Goal: Find specific page/section: Find specific page/section

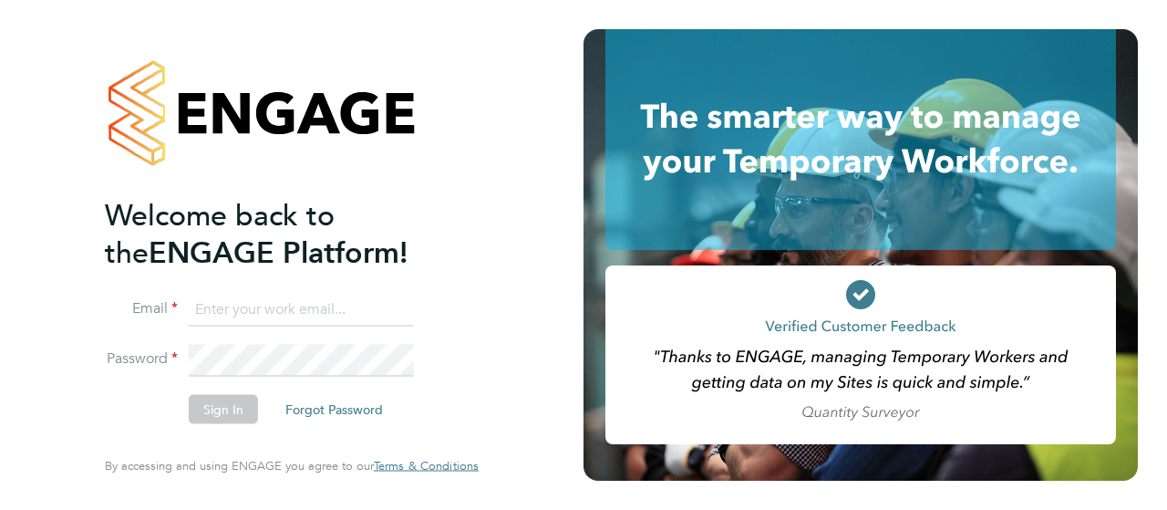
click at [336, 296] on input at bounding box center [301, 309] width 225 height 33
type input "tash.fletcher@damiagroup.com"
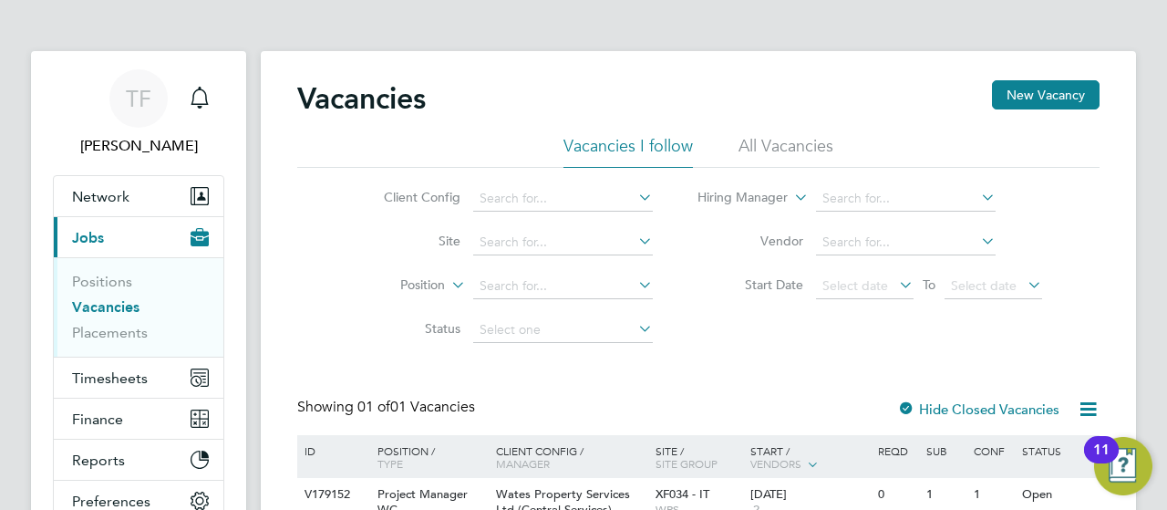
scroll to position [168, 0]
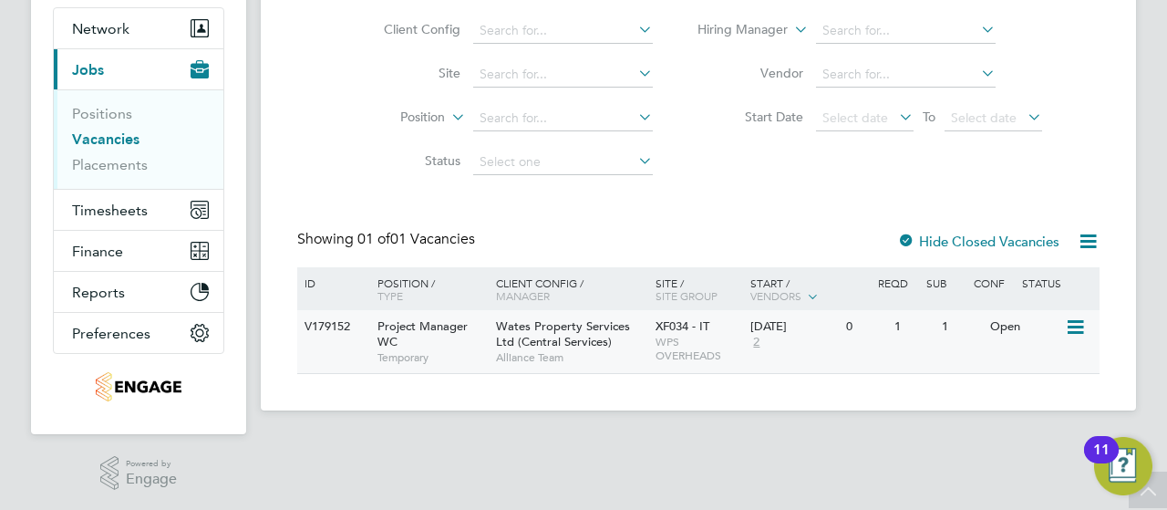
click at [426, 334] on div "Project Manager WC Temporary" at bounding box center [428, 341] width 128 height 63
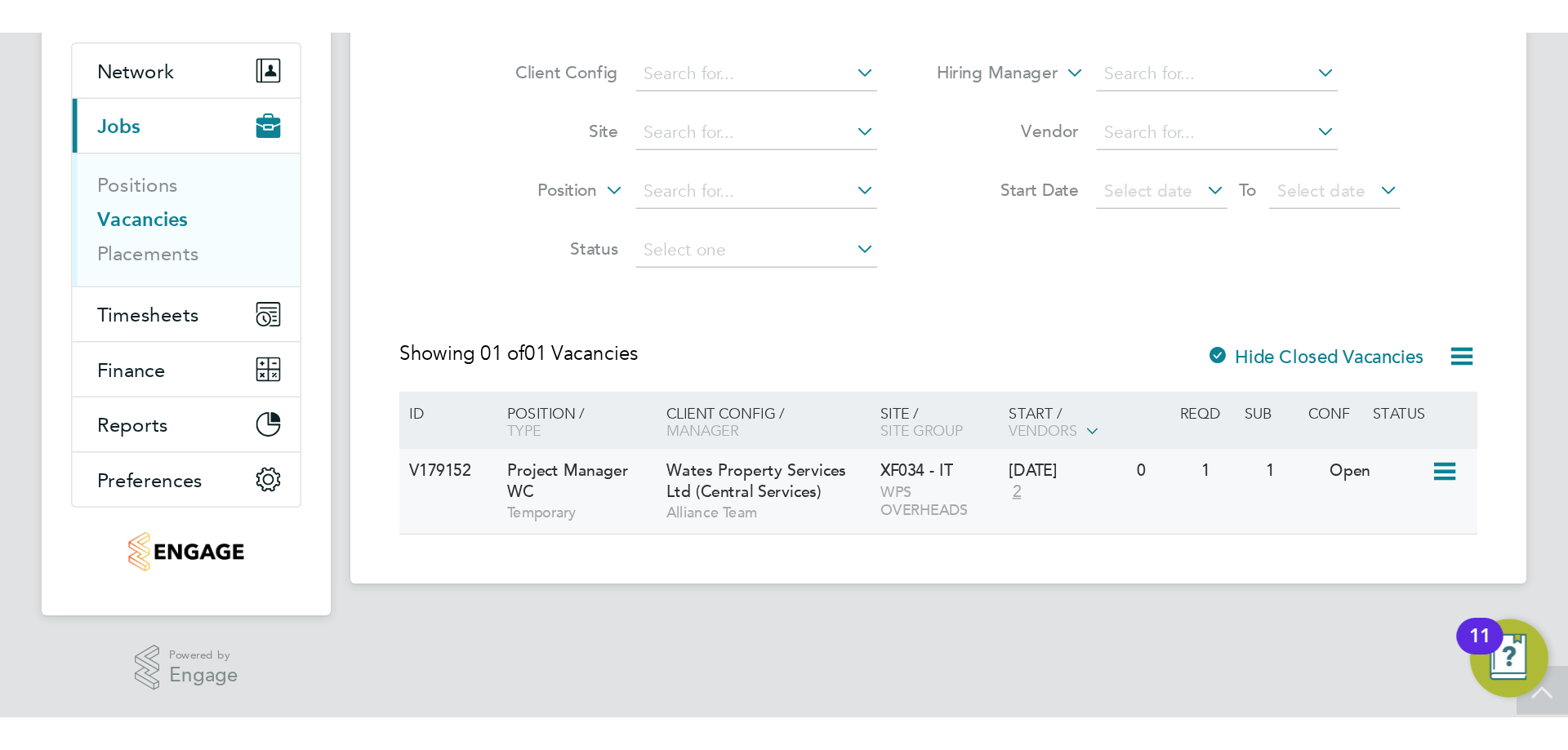
scroll to position [0, 0]
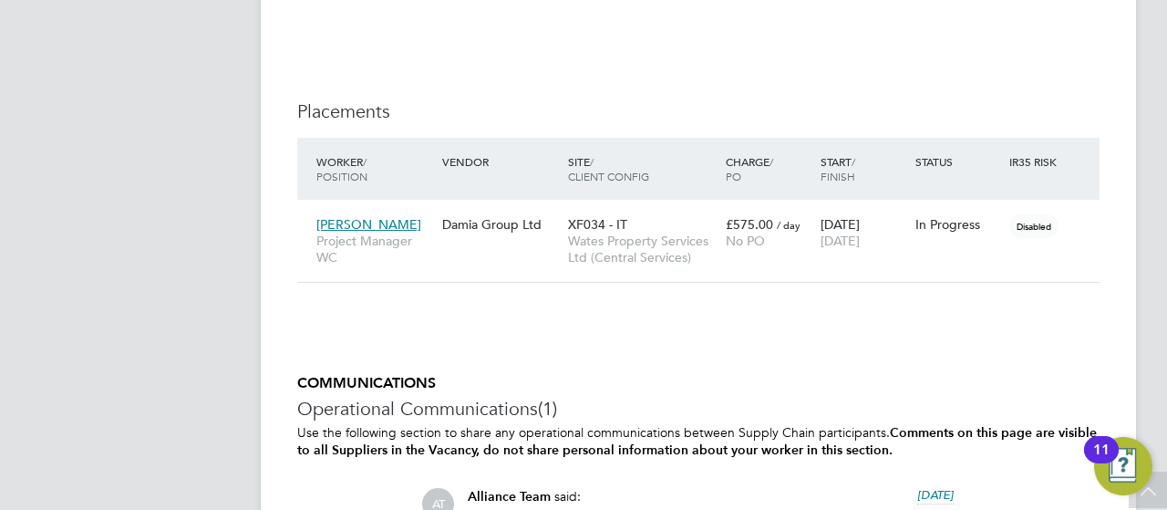
scroll to position [1787, 0]
click at [354, 222] on span "Robin Walker" at bounding box center [368, 223] width 105 height 16
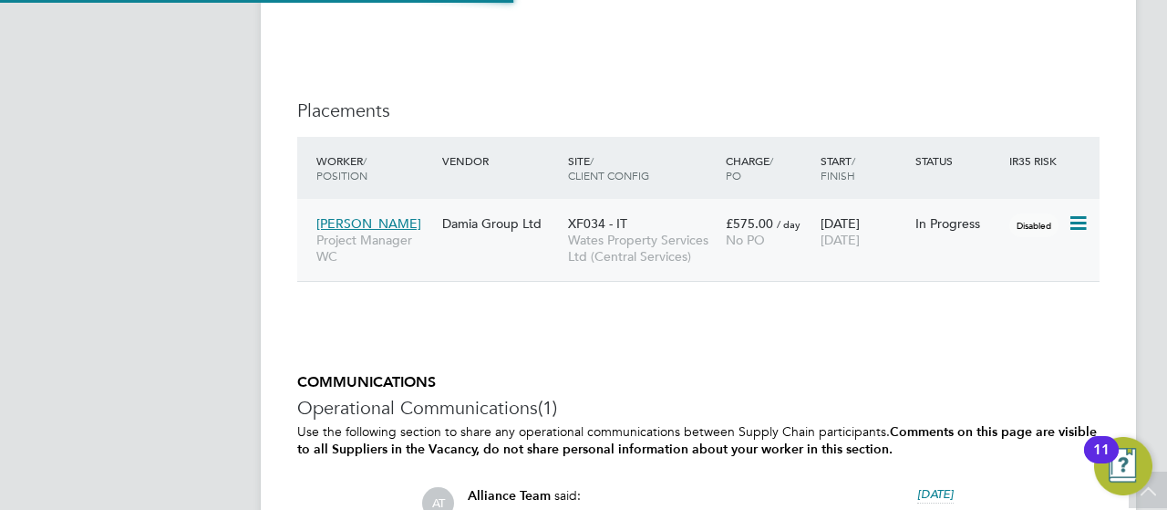
scroll to position [15, 77]
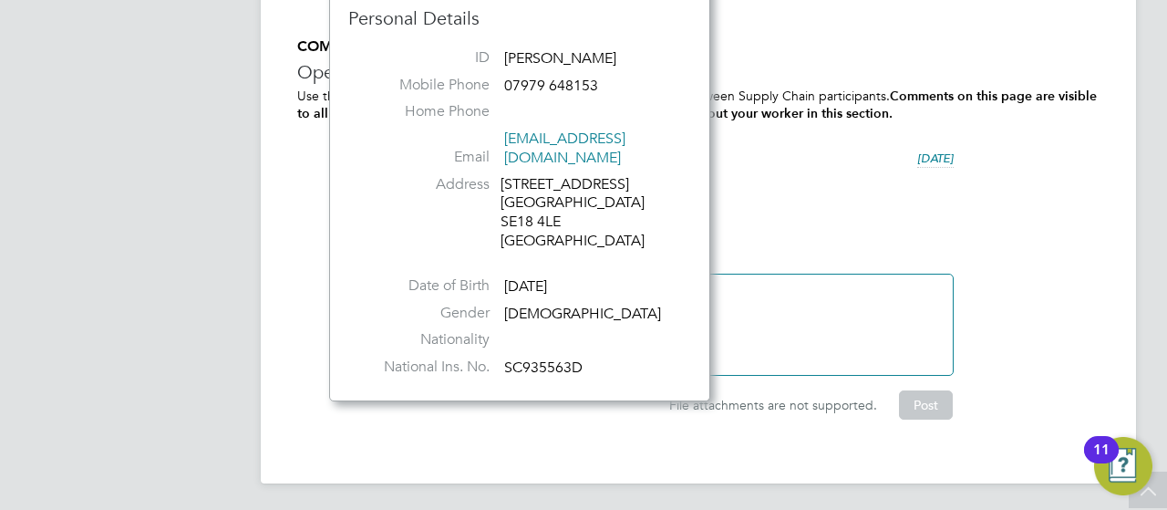
click at [1028, 230] on div "COMMUNICATIONS Operational Communications (1) Use the following section to shar…" at bounding box center [698, 228] width 802 height 382
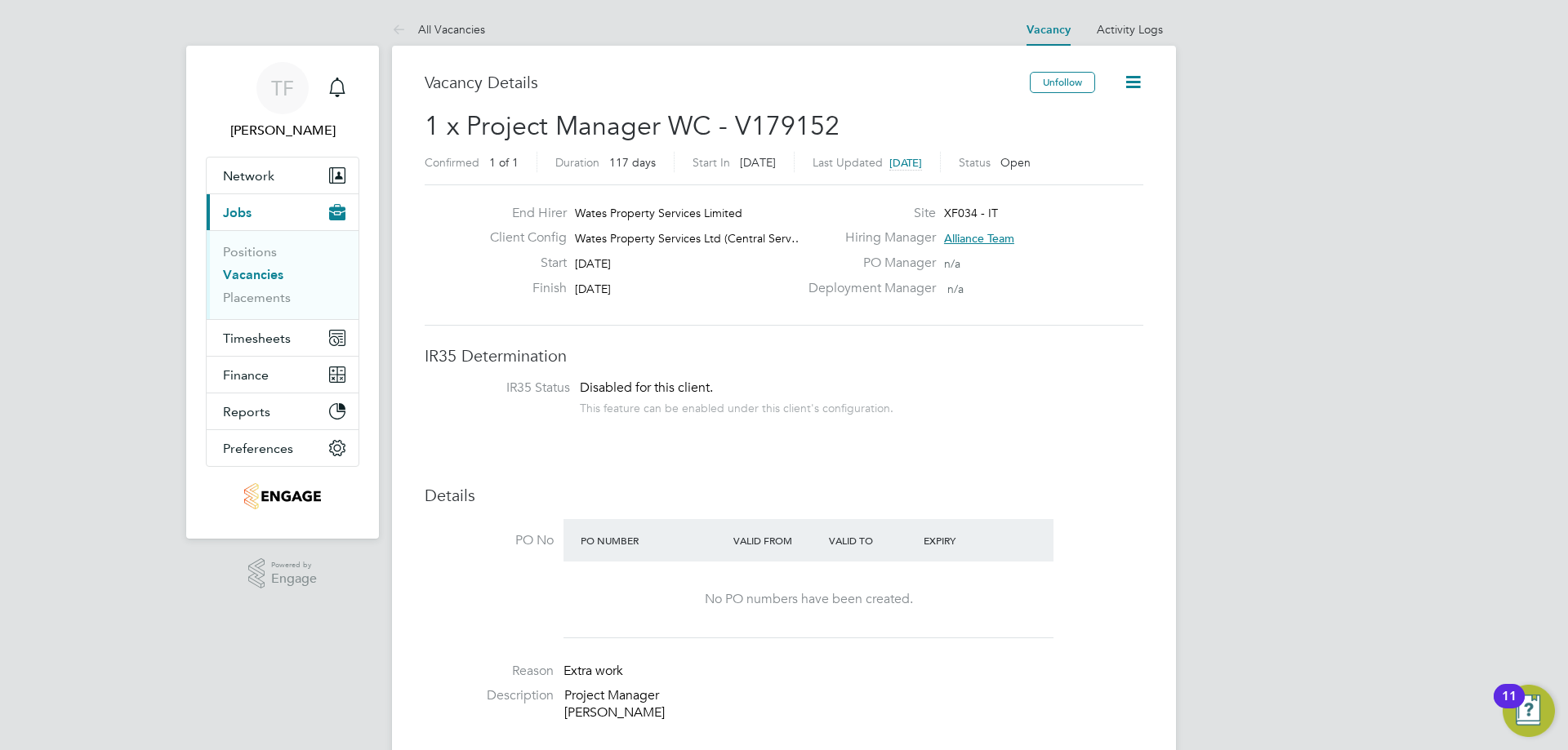
scroll to position [48, 115]
